Goal: Contribute content: Contribute content

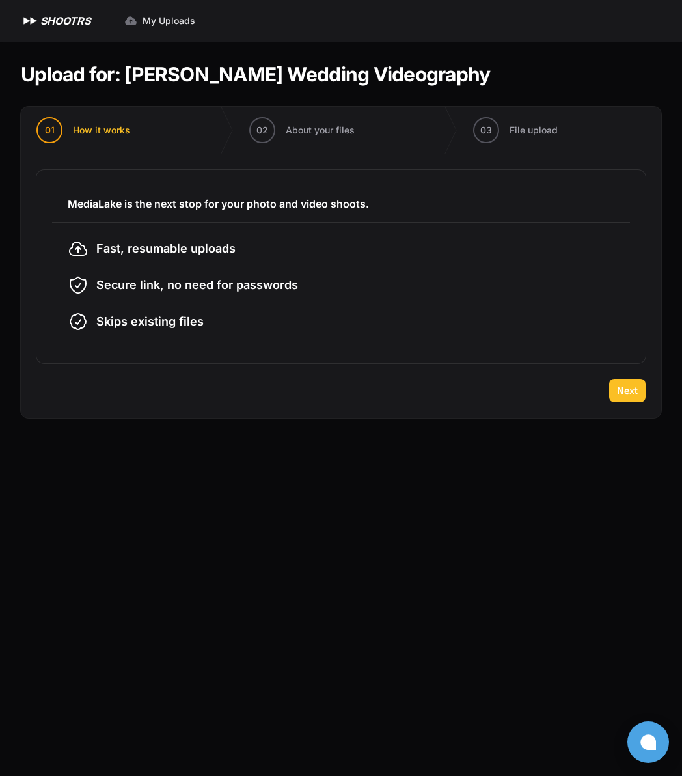
click at [640, 389] on button "Next" at bounding box center [627, 390] width 36 height 23
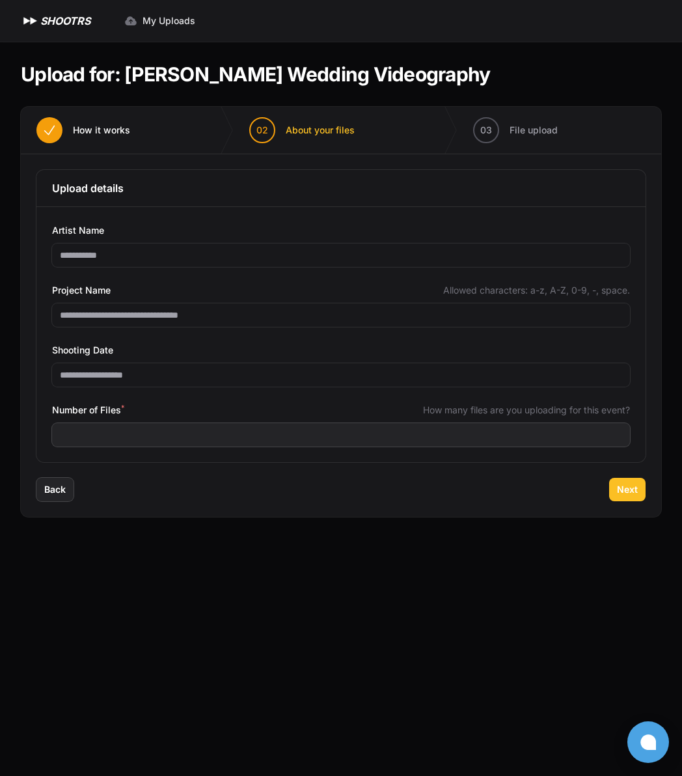
click at [627, 491] on span "Next" at bounding box center [627, 489] width 21 height 13
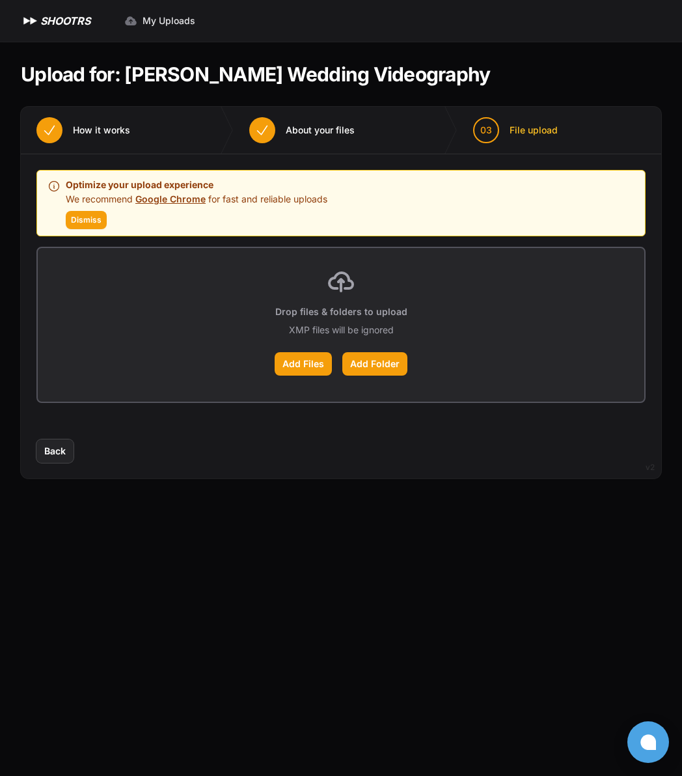
click at [51, 185] on icon at bounding box center [53, 186] width 13 height 13
click at [57, 185] on icon at bounding box center [53, 186] width 13 height 13
click at [49, 185] on icon at bounding box center [53, 186] width 13 height 13
click at [105, 185] on p "Optimize your upload experience" at bounding box center [197, 185] width 262 height 16
click at [187, 200] on link "Google Chrome" at bounding box center [170, 198] width 70 height 11
